Goal: Check status: Check status

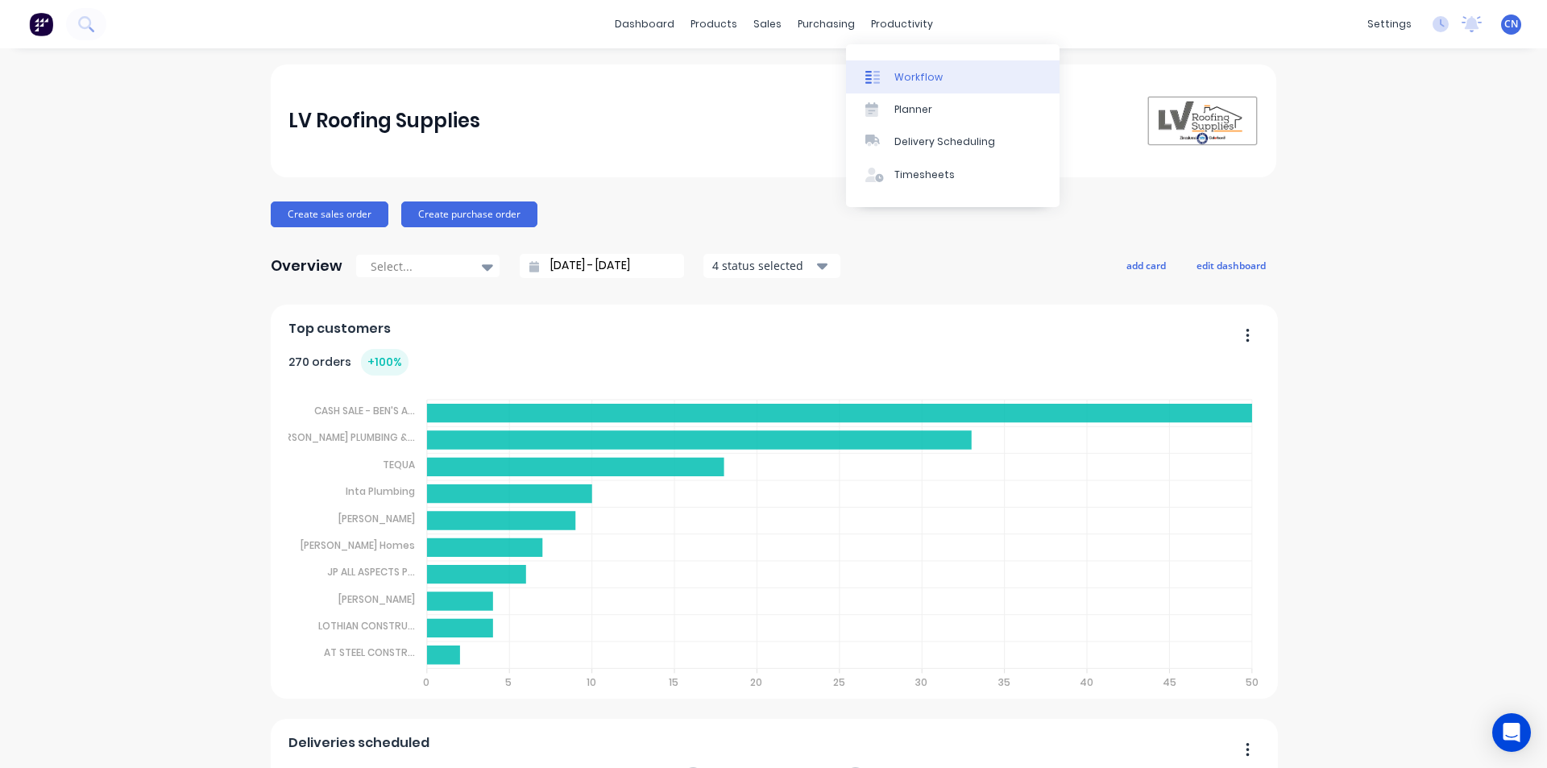
click at [901, 64] on link "Workflow" at bounding box center [952, 76] width 213 height 32
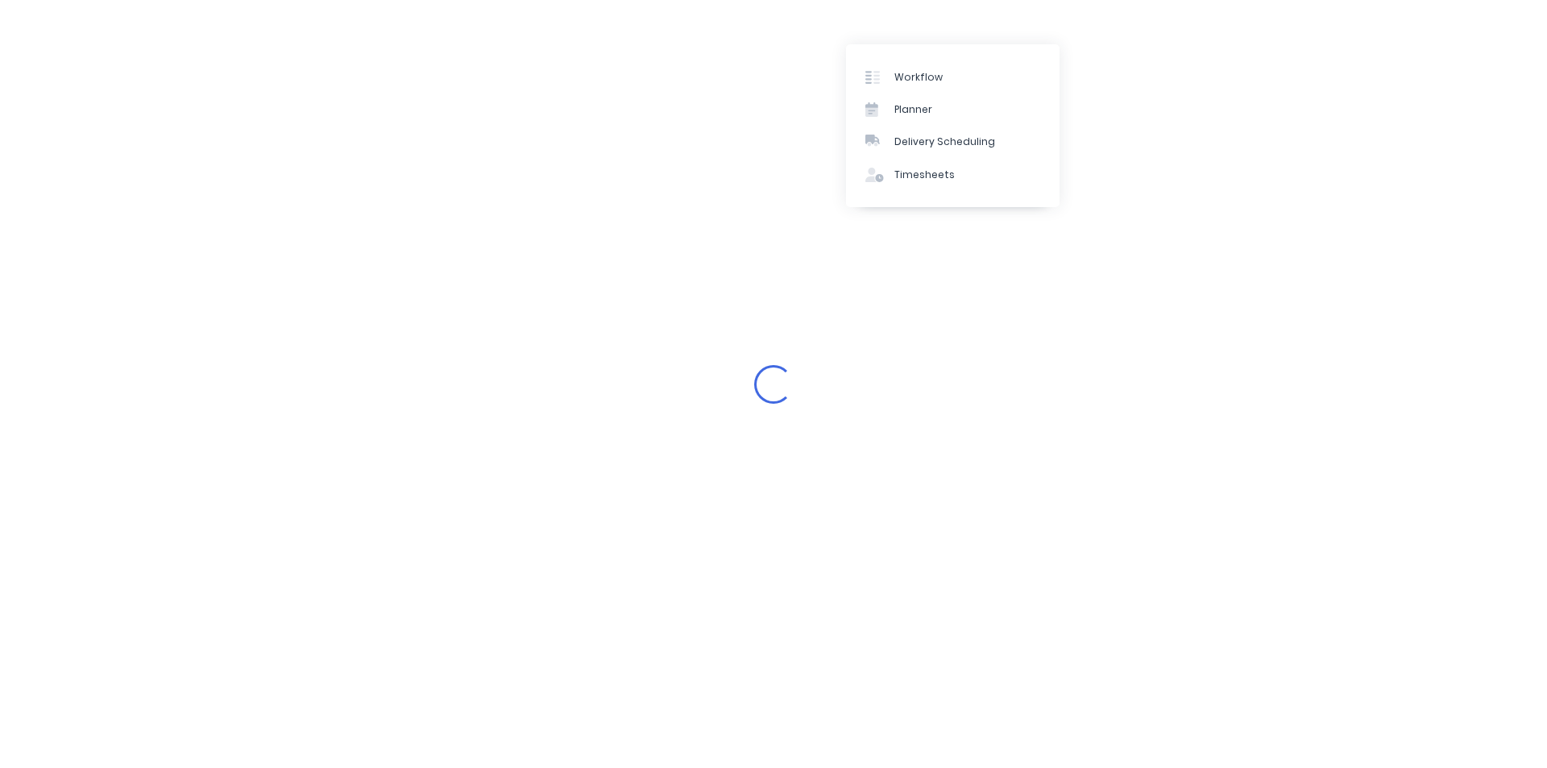
click at [836, 283] on div "Loading..." at bounding box center [773, 384] width 1547 height 768
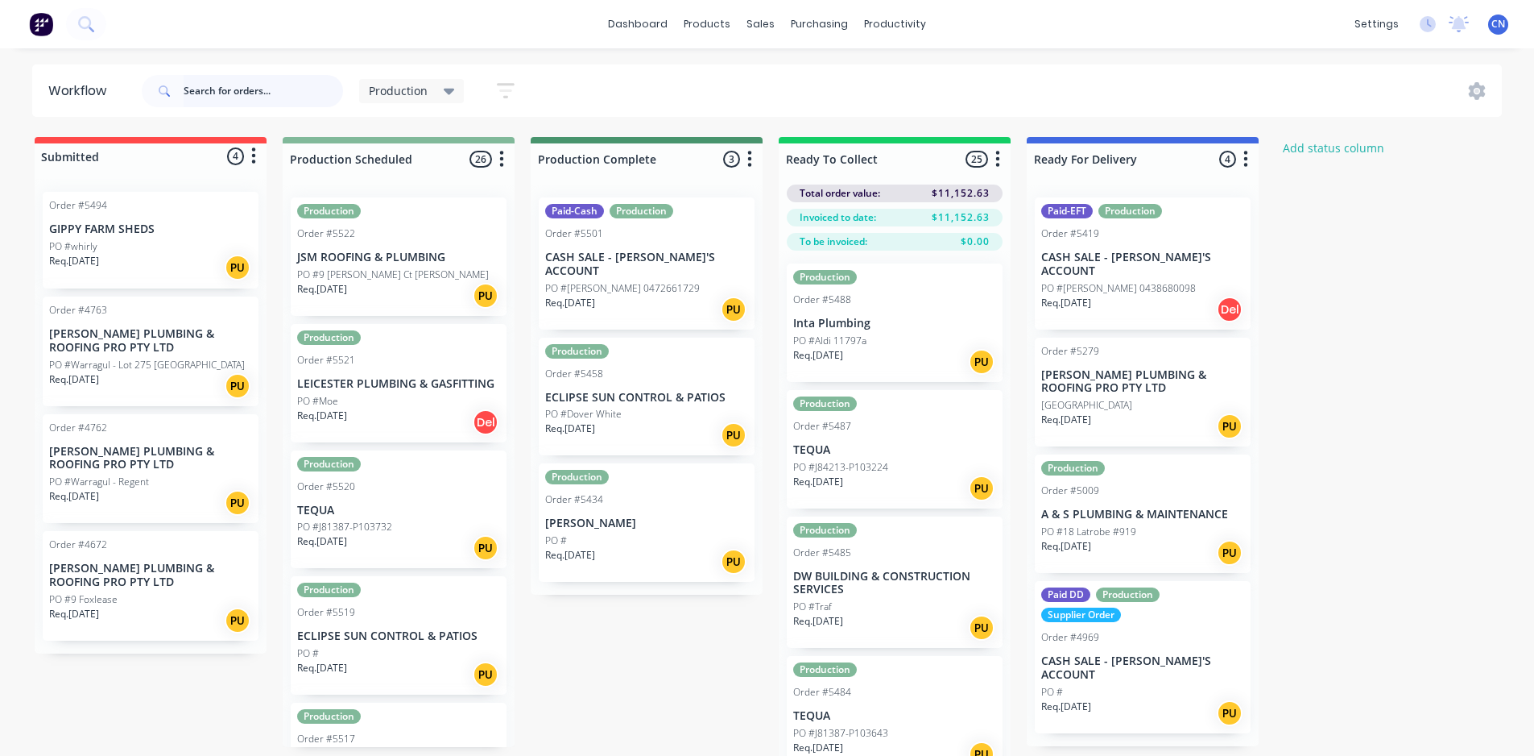
click at [201, 100] on input "text" at bounding box center [263, 91] width 159 height 32
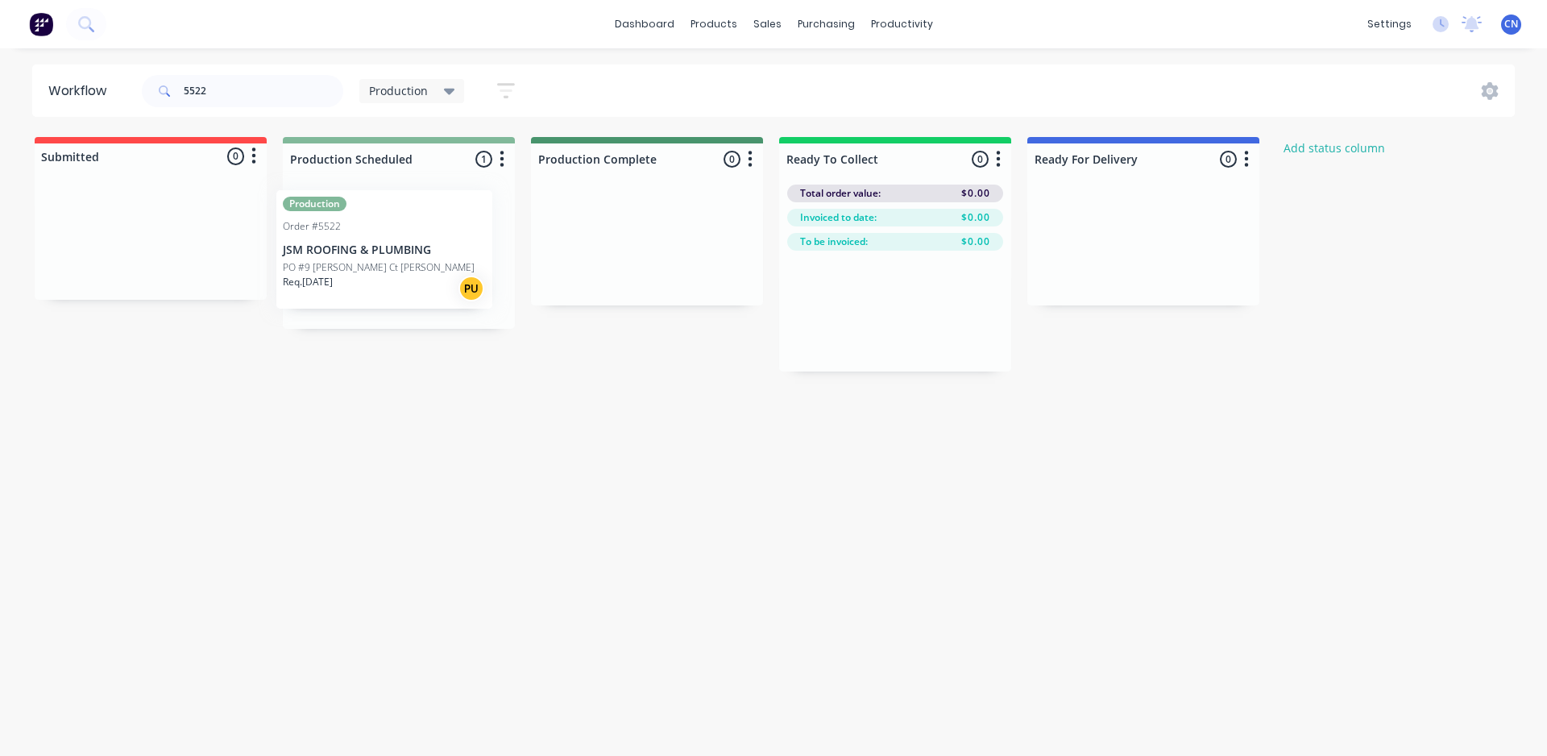
drag, startPoint x: 353, startPoint y: 276, endPoint x: 337, endPoint y: 267, distance: 18.4
click at [337, 267] on div "Production Order #5522 JSM ROOFING & PLUMBING PO #9 [PERSON_NAME] Ct [PERSON_NA…" at bounding box center [399, 256] width 232 height 144
drag, startPoint x: 337, startPoint y: 267, endPoint x: 430, endPoint y: 228, distance: 101.4
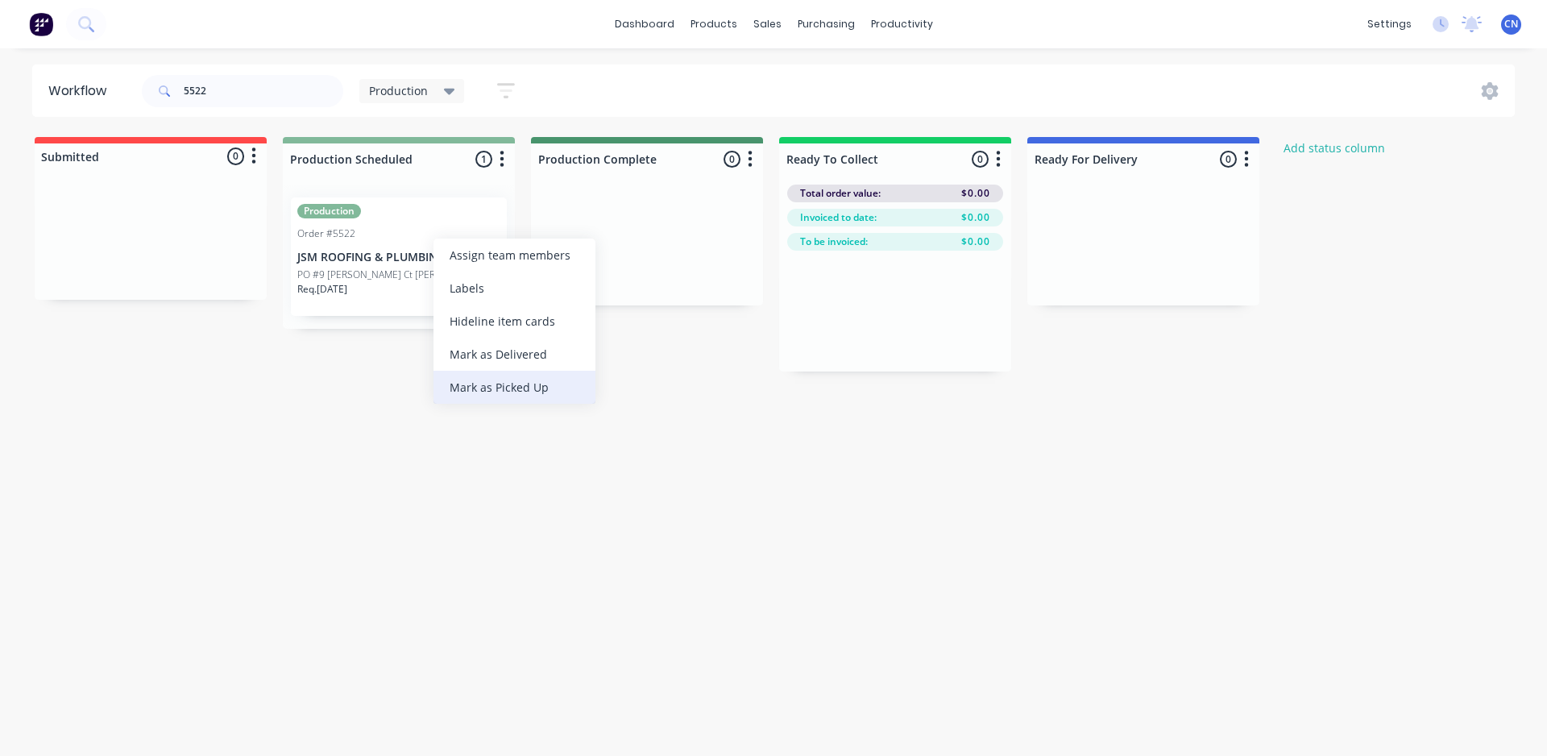
click at [501, 381] on div "Mark as Picked Up" at bounding box center [514, 387] width 162 height 33
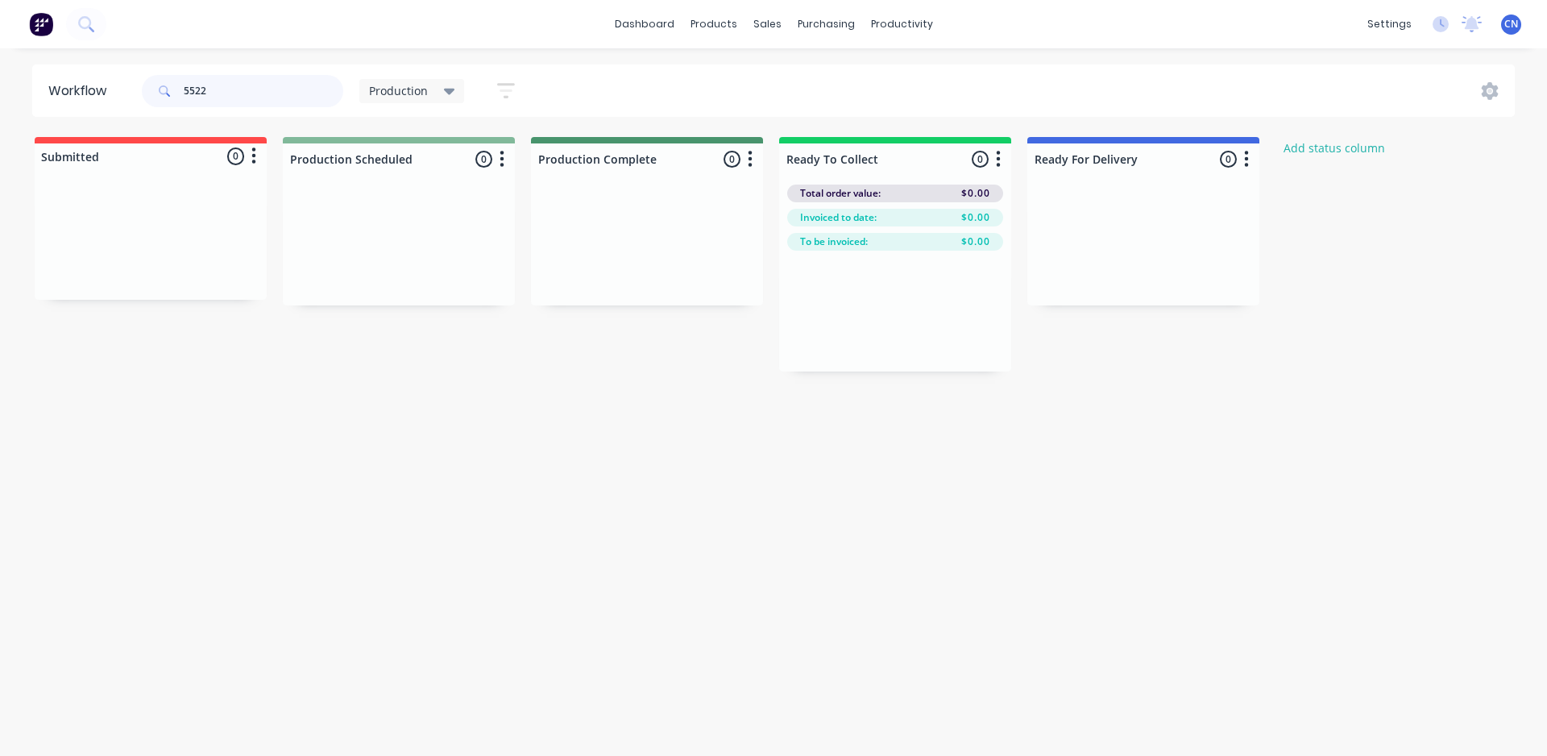
drag, startPoint x: 246, startPoint y: 97, endPoint x: 0, endPoint y: 77, distance: 246.5
click at [0, 77] on div "Workflow 5522 Production Save new view None edit Production (Default) edit Comp…" at bounding box center [773, 90] width 1547 height 52
drag, startPoint x: 249, startPoint y: 88, endPoint x: 136, endPoint y: 79, distance: 113.1
click at [136, 79] on header "Workflow 5492 Production Save new view None edit Production (Default) edit Comp…" at bounding box center [773, 90] width 1483 height 52
type input "5517"
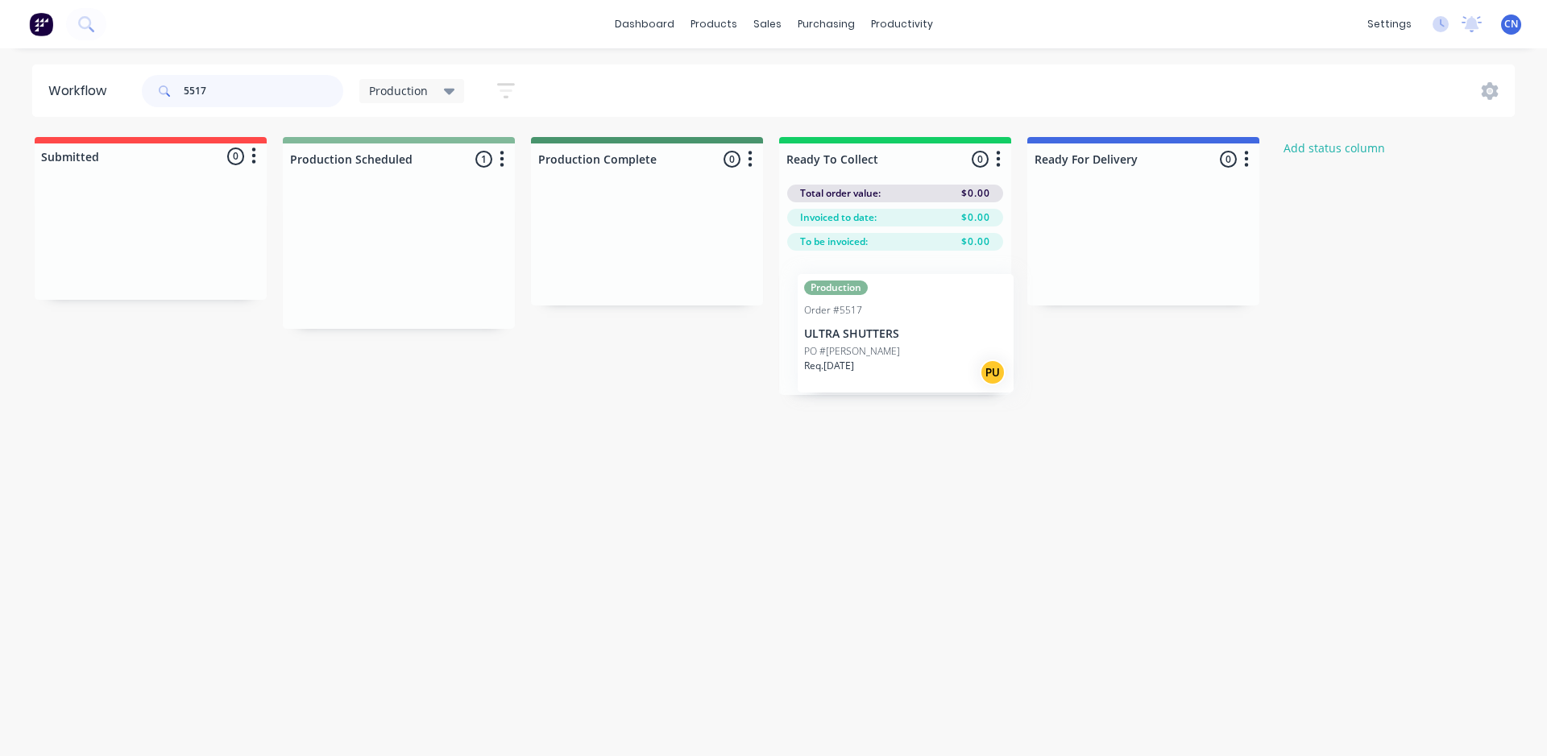
drag, startPoint x: 406, startPoint y: 284, endPoint x: 918, endPoint y: 360, distance: 518.0
click at [918, 360] on div "Submitted 0 Status colour #FF4949 hex #FF4949 Save Cancel Summaries Total order…" at bounding box center [1214, 266] width 2453 height 258
